Goal: Information Seeking & Learning: Stay updated

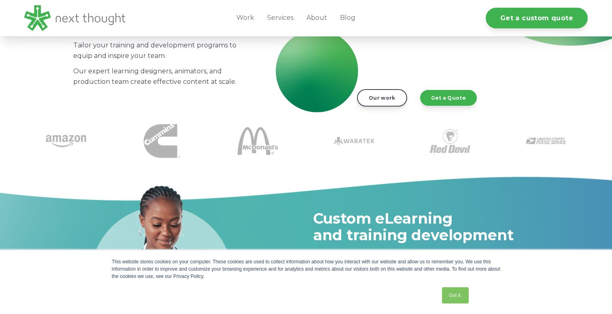
scroll to position [146, 0]
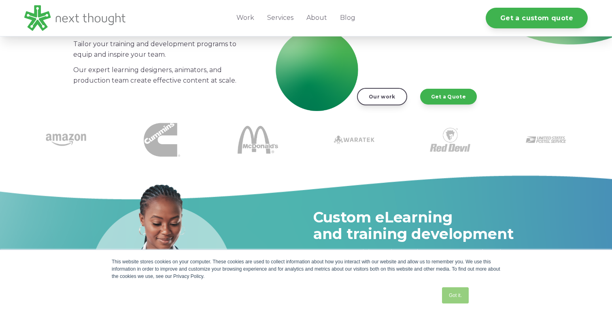
click at [448, 295] on link "Got it." at bounding box center [455, 295] width 27 height 16
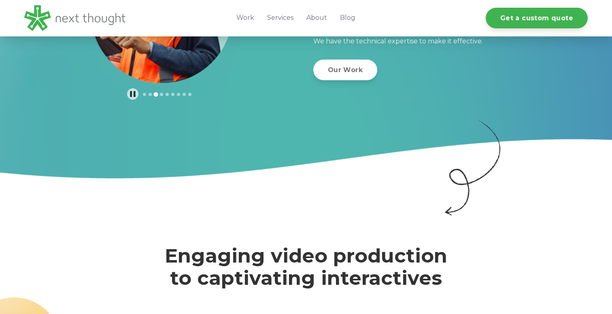
scroll to position [0, 0]
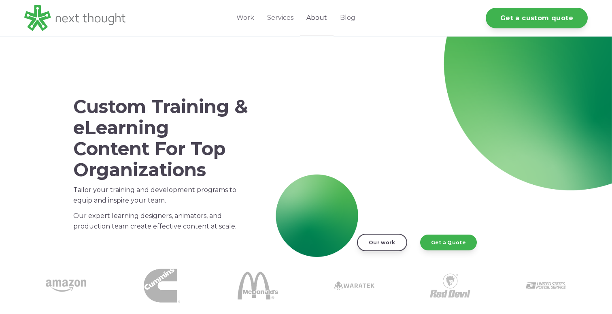
click at [313, 16] on link "About" at bounding box center [317, 18] width 34 height 36
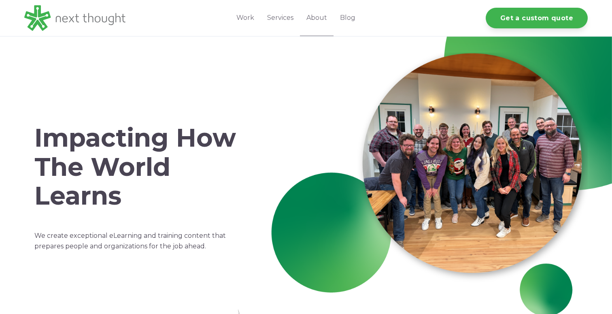
click at [351, 18] on link "Blog" at bounding box center [348, 18] width 28 height 36
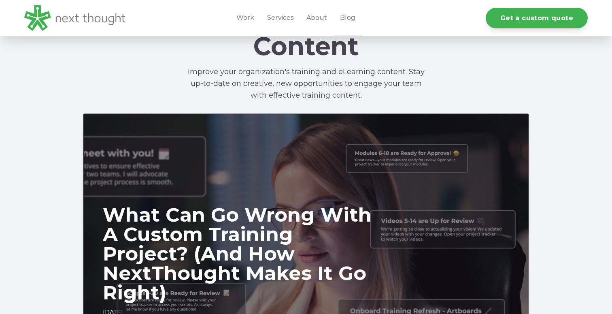
scroll to position [238, 0]
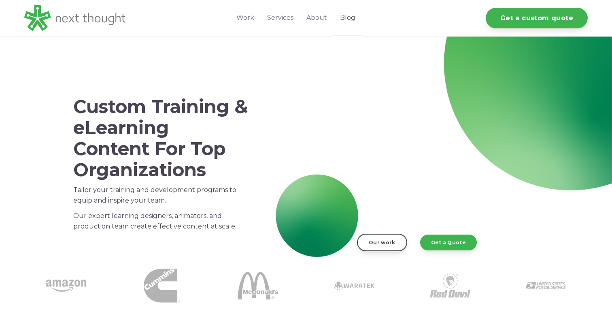
click at [347, 18] on link "Blog" at bounding box center [348, 18] width 28 height 36
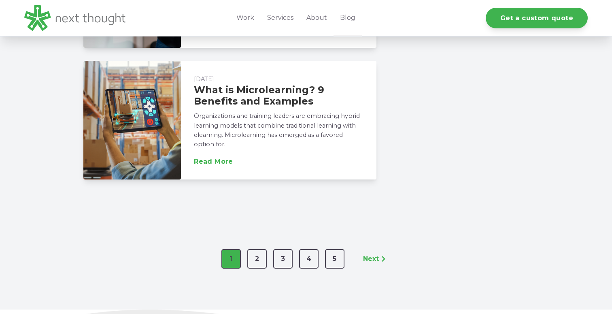
scroll to position [1275, 0]
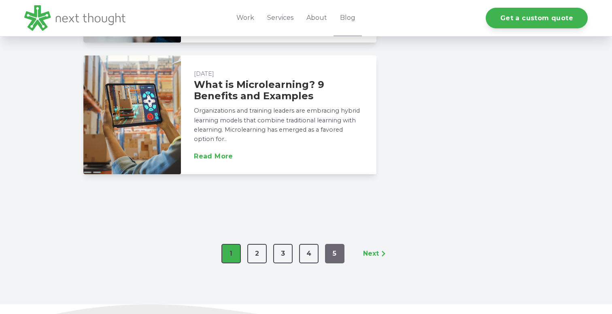
click at [333, 244] on link "5" at bounding box center [334, 253] width 19 height 19
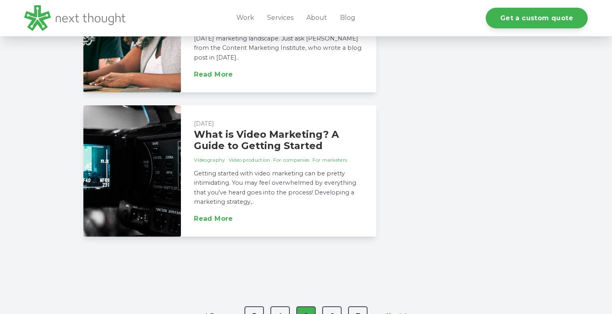
scroll to position [1463, 0]
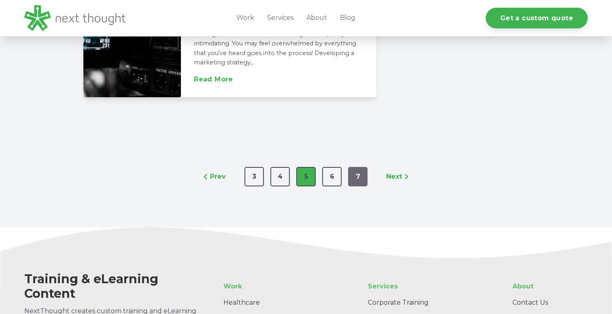
click at [360, 176] on link "7" at bounding box center [357, 176] width 19 height 19
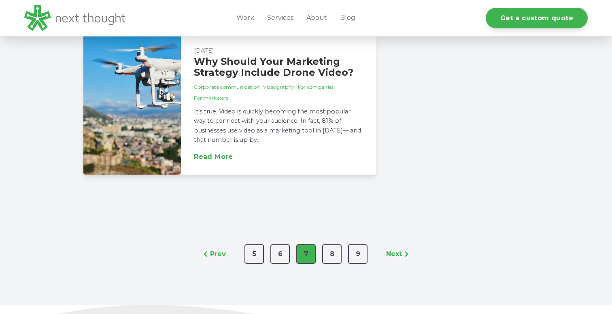
scroll to position [1386, 0]
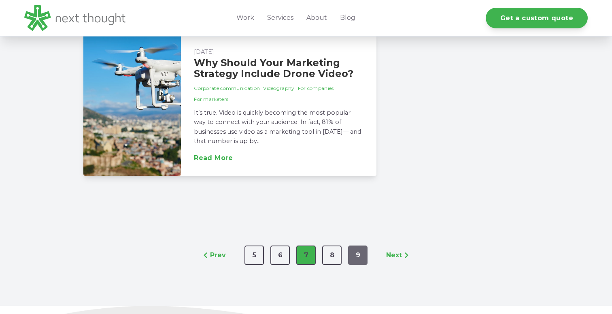
click at [356, 265] on link "9" at bounding box center [357, 254] width 19 height 19
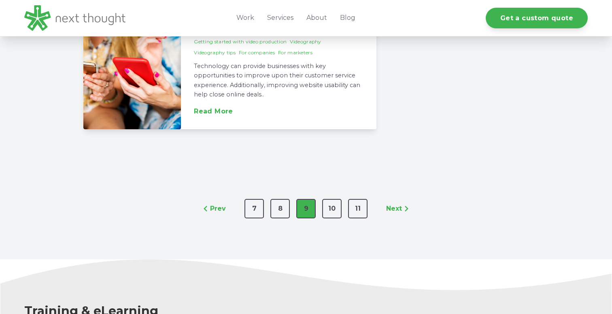
scroll to position [1397, 0]
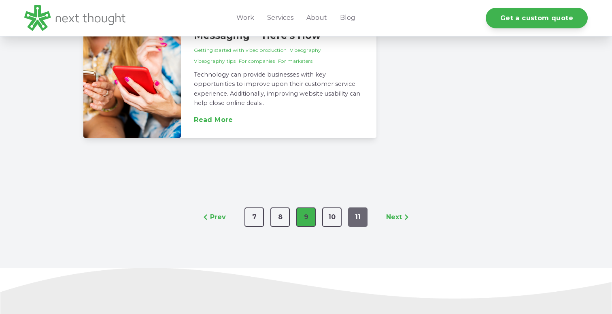
click at [354, 207] on link "11" at bounding box center [357, 216] width 19 height 19
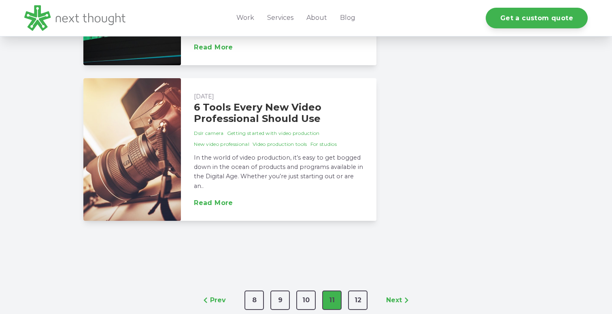
scroll to position [1385, 0]
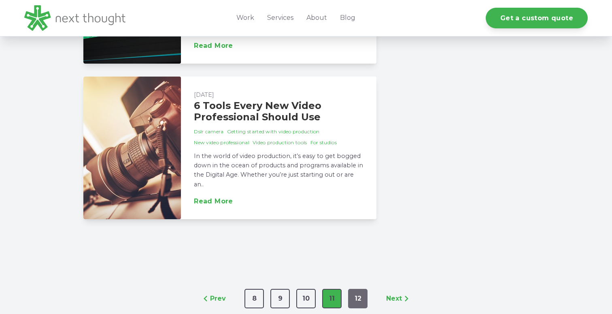
click at [358, 295] on link "12" at bounding box center [357, 298] width 19 height 19
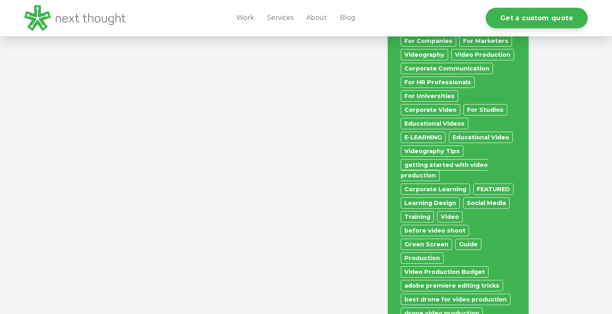
scroll to position [363, 0]
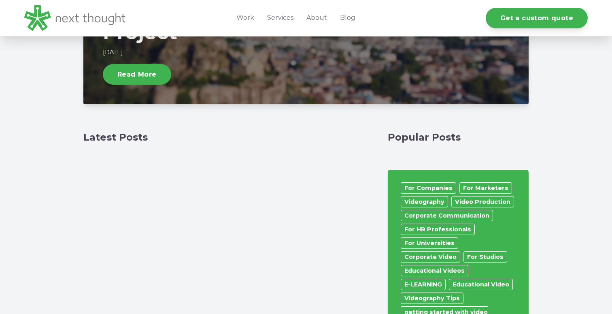
click at [381, 217] on div "Latest Posts Popular Posts For Companies For Marketers Videography Video Produc…" at bounding box center [305, 312] width 445 height 360
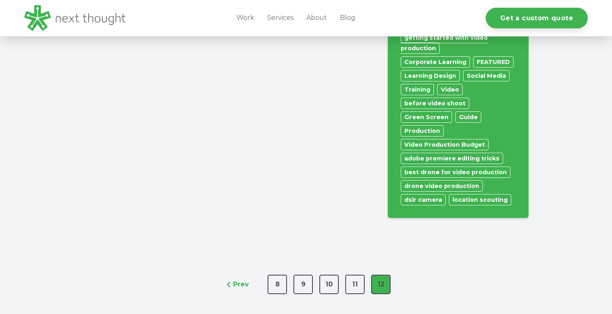
scroll to position [673, 0]
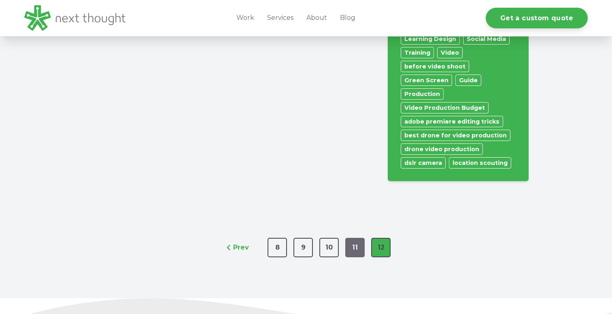
click at [361, 238] on link "11" at bounding box center [354, 247] width 19 height 19
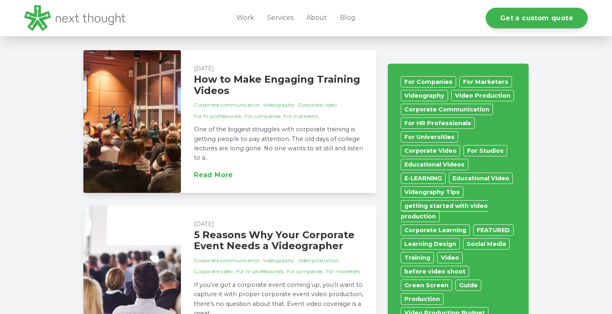
scroll to position [455, 0]
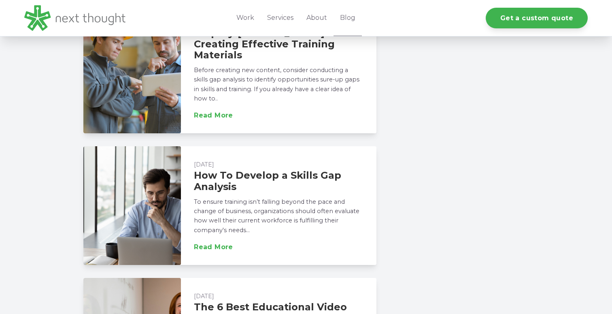
scroll to position [1540, 0]
